Goal: Task Accomplishment & Management: Use online tool/utility

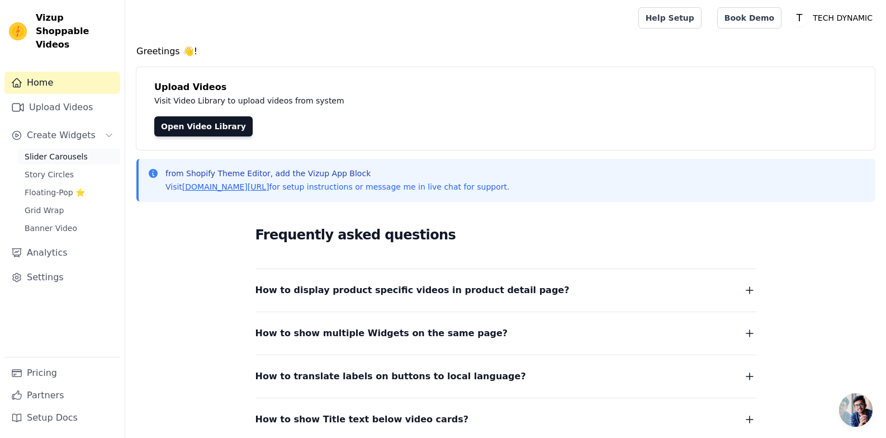
click at [67, 151] on span "Slider Carousels" at bounding box center [56, 156] width 63 height 11
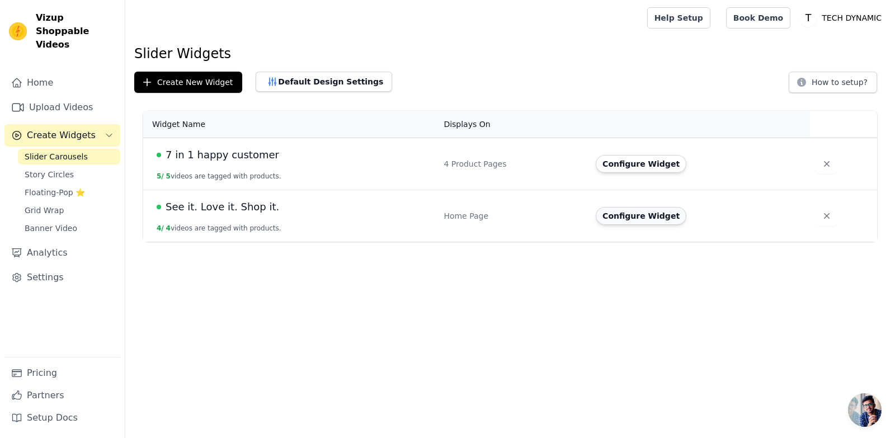
click at [659, 213] on button "Configure Widget" at bounding box center [641, 216] width 91 height 18
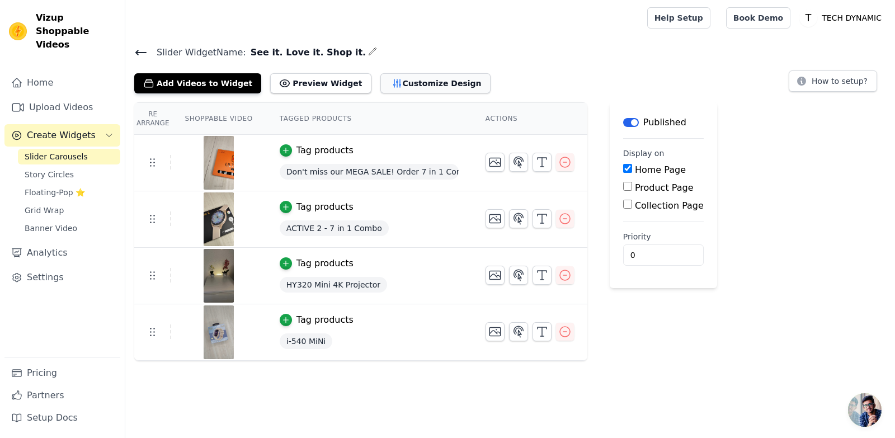
click at [382, 75] on button "Customize Design" at bounding box center [435, 83] width 110 height 20
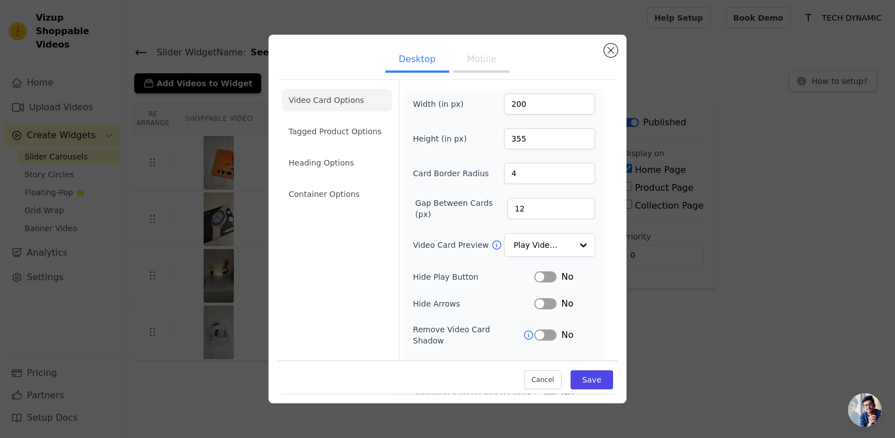
click at [472, 62] on button "Mobile" at bounding box center [482, 60] width 56 height 25
click at [404, 56] on button "Desktop" at bounding box center [417, 60] width 64 height 25
click at [481, 64] on button "Mobile" at bounding box center [482, 60] width 56 height 25
click at [355, 133] on li "Tagged Product Options" at bounding box center [337, 131] width 110 height 22
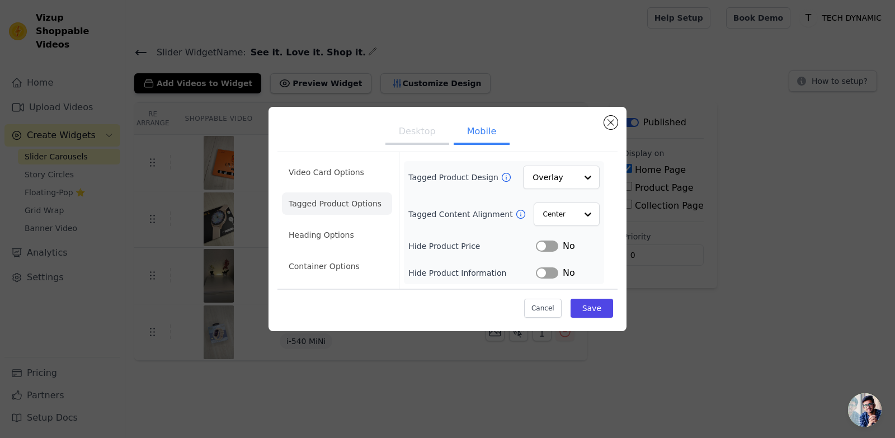
click at [412, 132] on button "Desktop" at bounding box center [417, 132] width 64 height 25
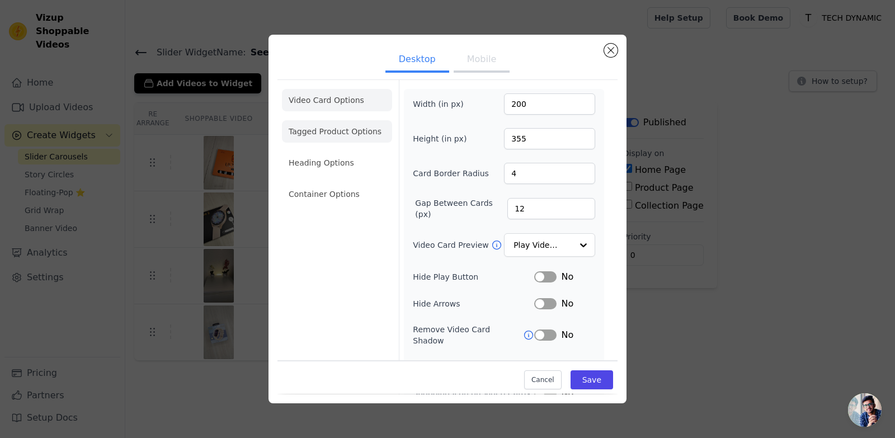
click at [367, 133] on li "Tagged Product Options" at bounding box center [337, 131] width 110 height 22
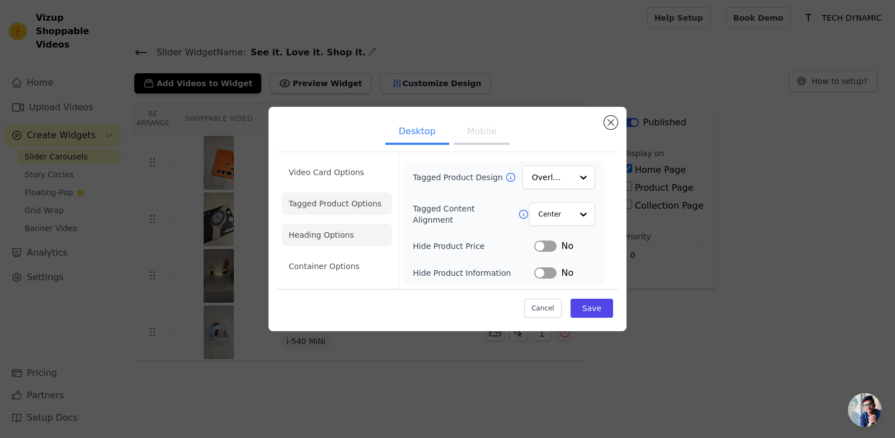
click at [328, 231] on li "Heading Options" at bounding box center [337, 235] width 110 height 22
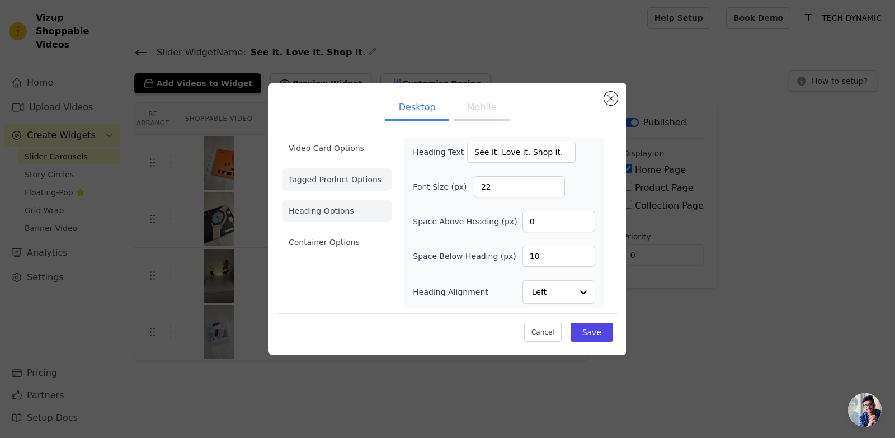
click at [348, 172] on li "Tagged Product Options" at bounding box center [337, 179] width 110 height 22
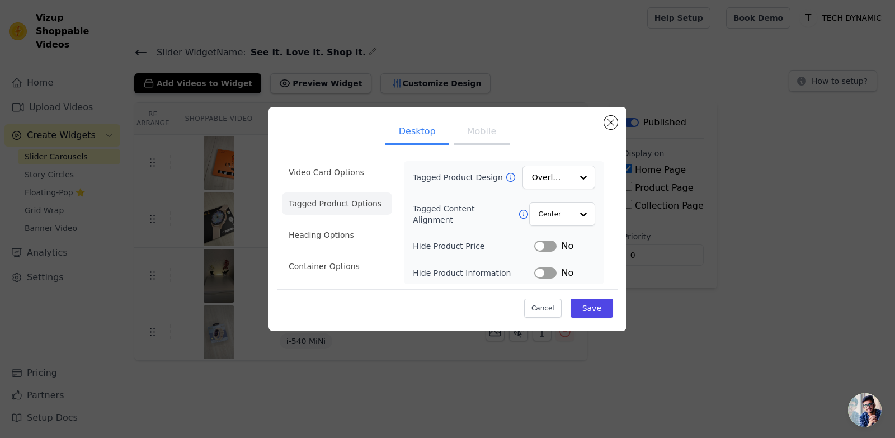
click at [475, 135] on button "Mobile" at bounding box center [482, 132] width 56 height 25
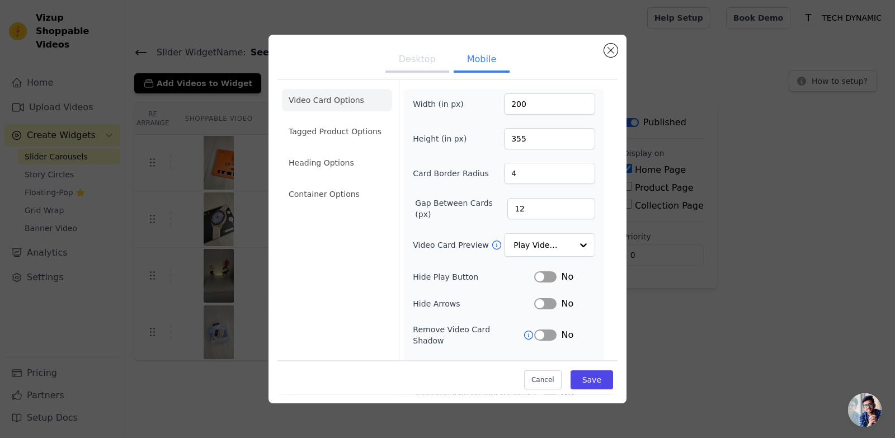
drag, startPoint x: 348, startPoint y: 135, endPoint x: 482, endPoint y: 81, distance: 144.3
click at [350, 134] on li "Tagged Product Options" at bounding box center [337, 131] width 110 height 22
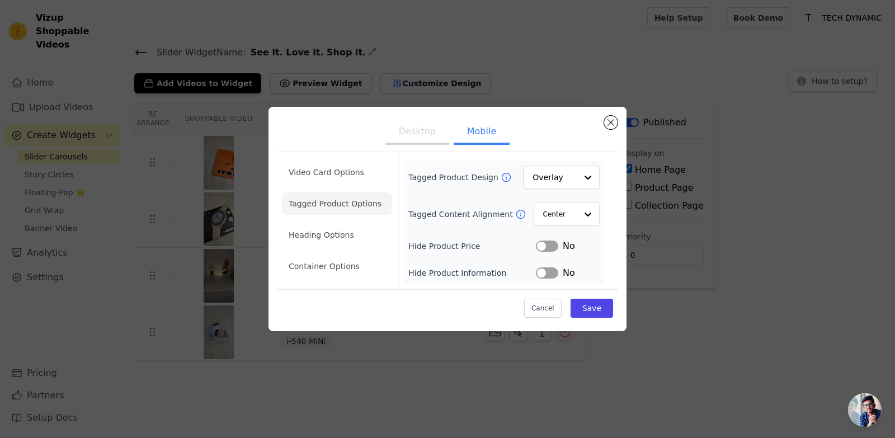
drag, startPoint x: 353, startPoint y: 230, endPoint x: 394, endPoint y: 192, distance: 55.4
click at [353, 229] on li "Heading Options" at bounding box center [337, 235] width 110 height 22
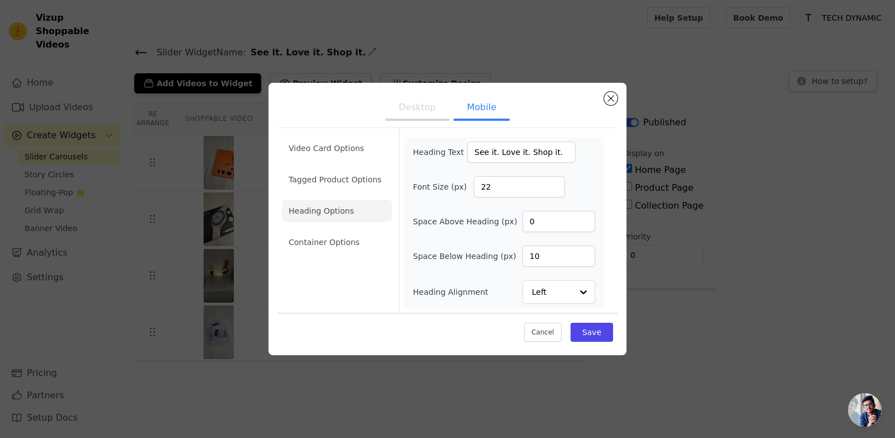
click at [418, 107] on button "Desktop" at bounding box center [417, 108] width 64 height 25
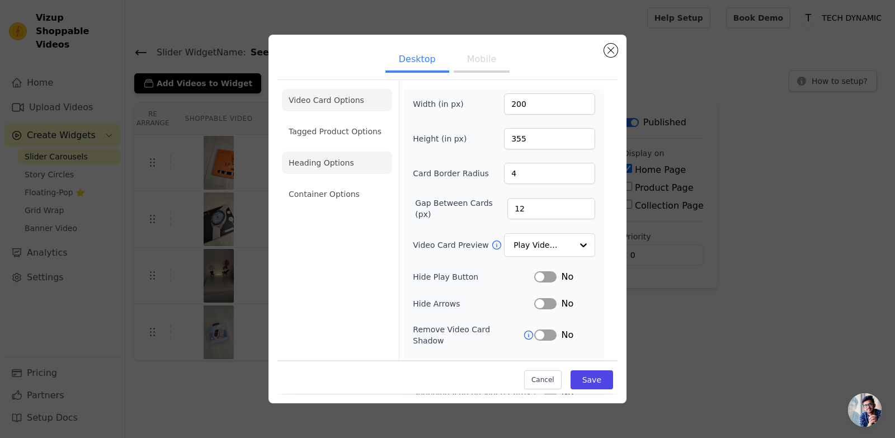
click at [343, 173] on li "Heading Options" at bounding box center [337, 163] width 110 height 22
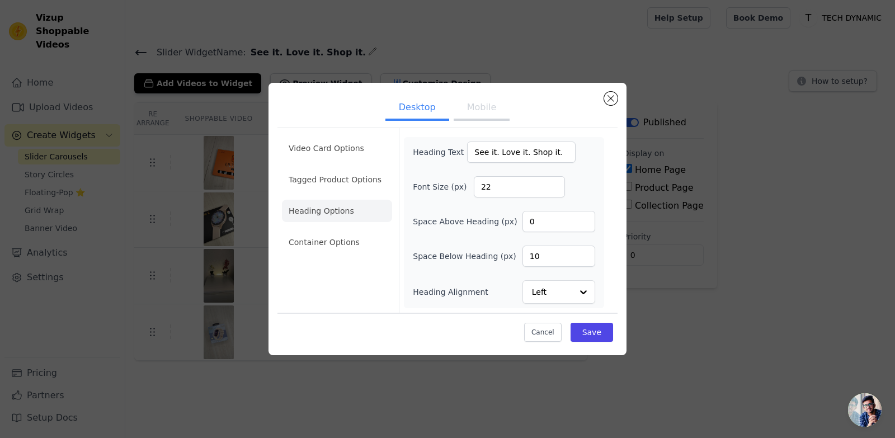
click at [477, 112] on button "Mobile" at bounding box center [482, 108] width 56 height 25
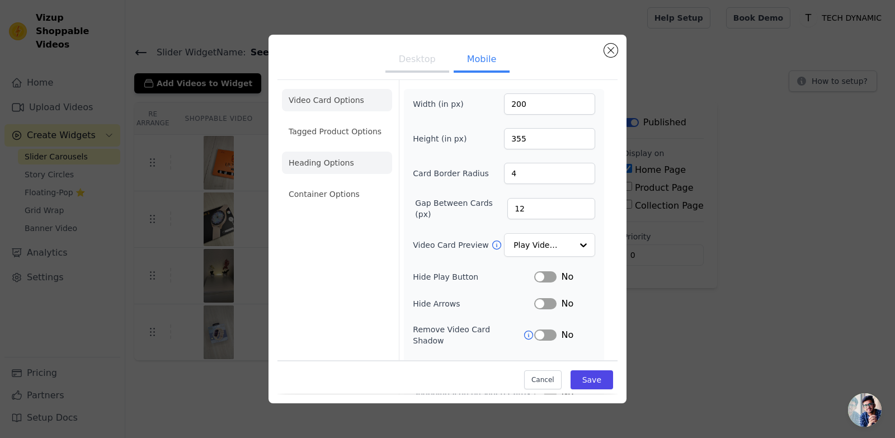
click at [343, 172] on li "Heading Options" at bounding box center [337, 163] width 110 height 22
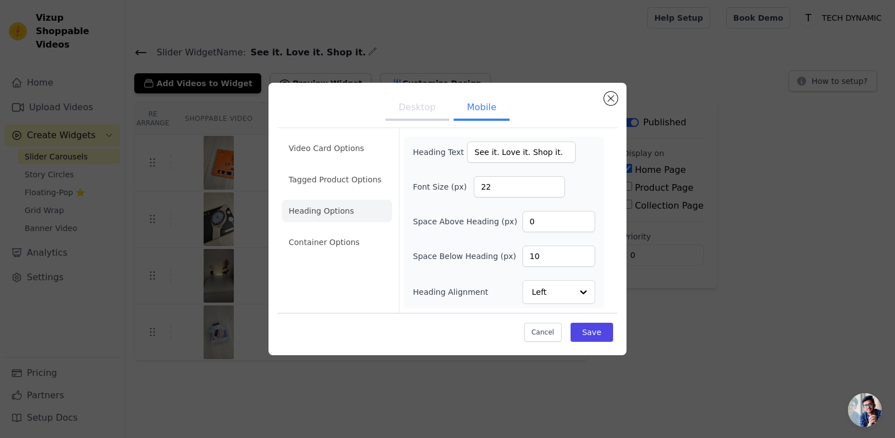
click at [342, 223] on ul "Video Card Options Tagged Product Options Heading Options Container Options" at bounding box center [337, 195] width 110 height 125
click at [340, 245] on li "Container Options" at bounding box center [337, 242] width 110 height 22
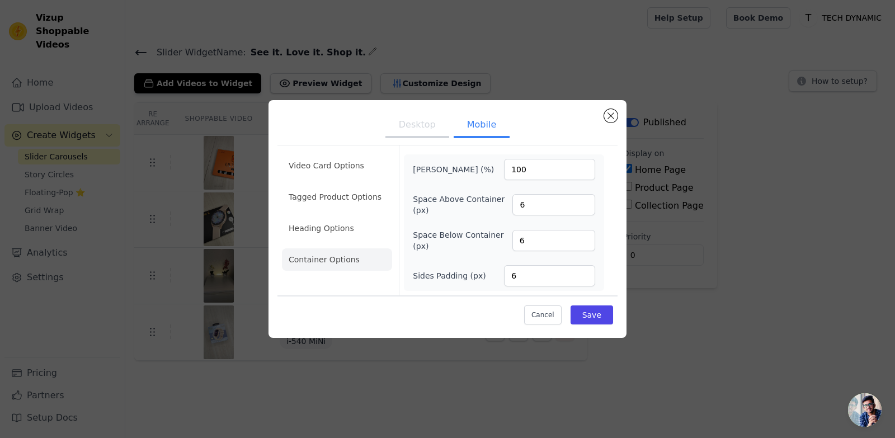
click at [426, 123] on button "Desktop" at bounding box center [417, 126] width 64 height 25
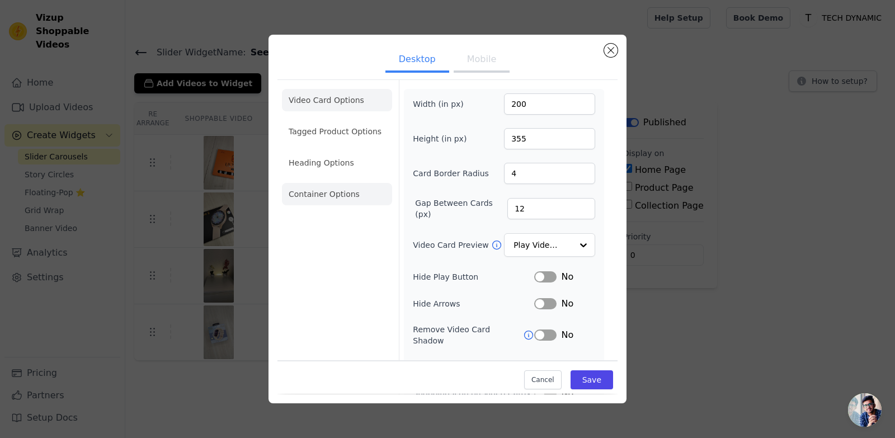
click at [357, 197] on li "Container Options" at bounding box center [337, 194] width 110 height 22
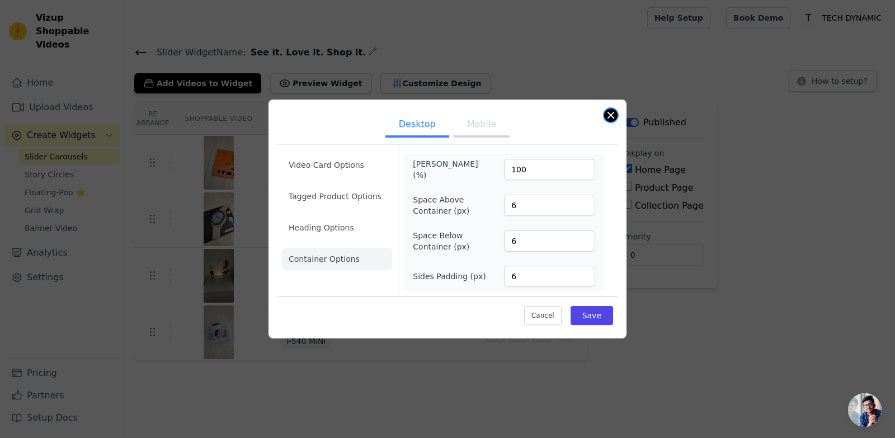
click at [606, 113] on button "Close modal" at bounding box center [610, 114] width 13 height 13
